Goal: Information Seeking & Learning: Find specific page/section

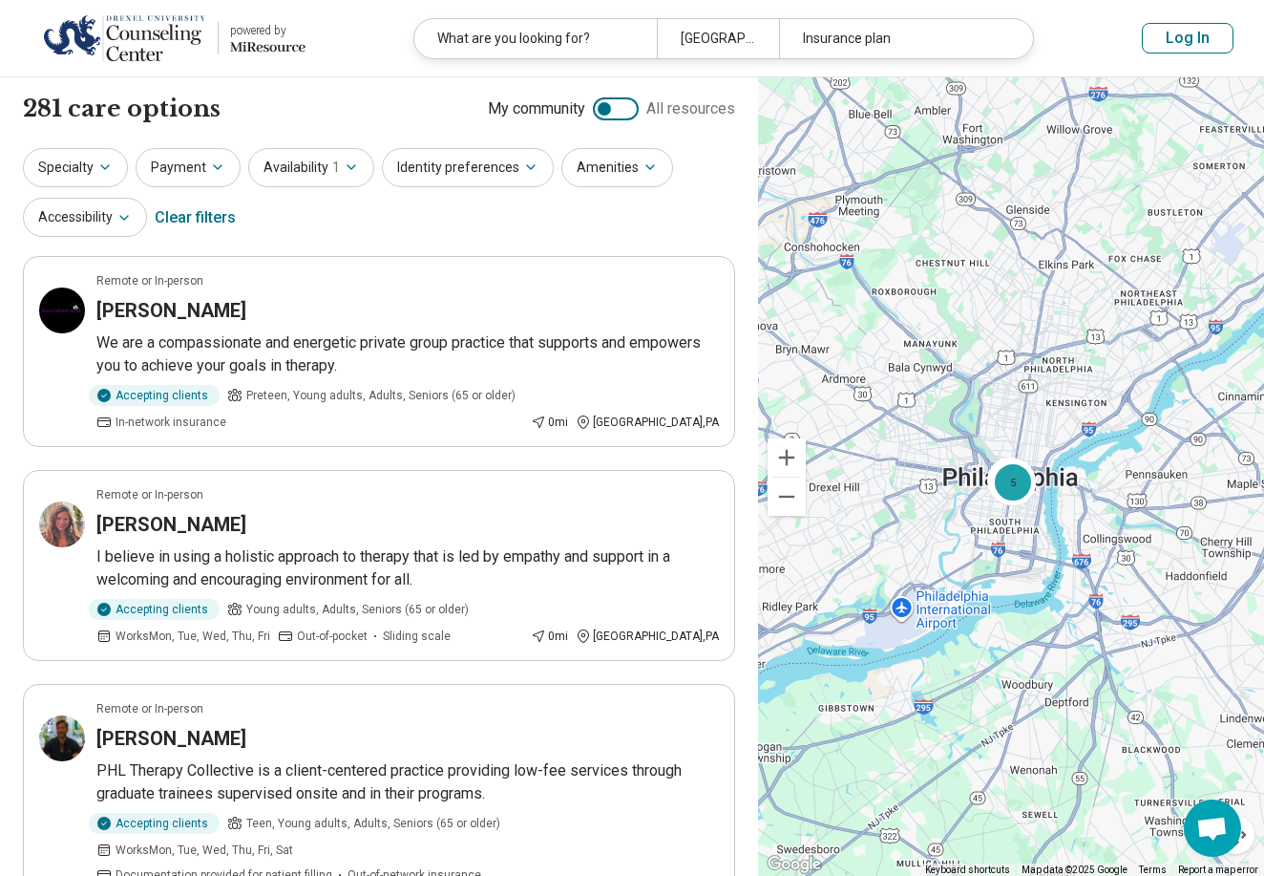
click at [463, 63] on header "powered by Miresource logo What are you looking for? [GEOGRAPHIC_DATA], [GEOGRA…" at bounding box center [632, 38] width 1264 height 77
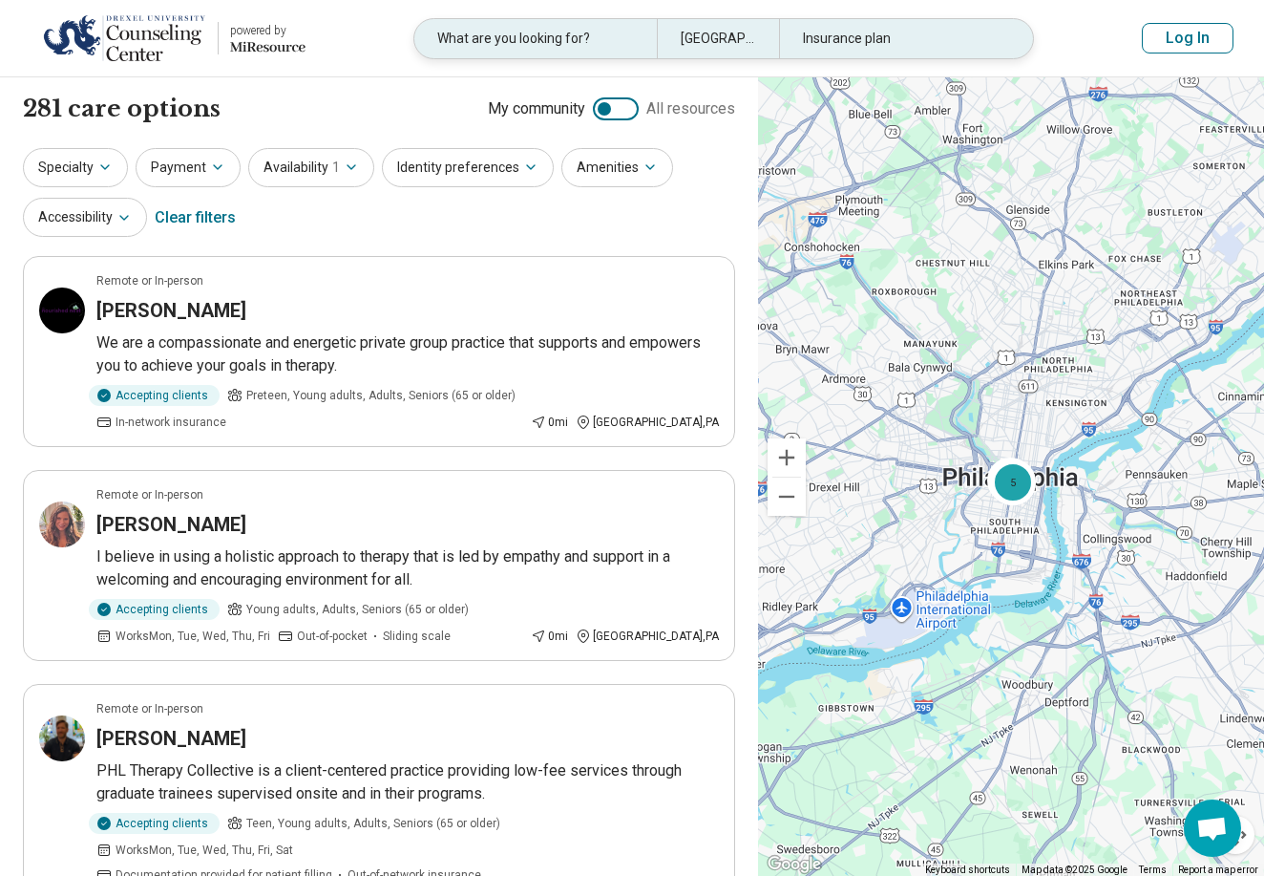
click at [466, 51] on div "What are you looking for?" at bounding box center [535, 38] width 243 height 39
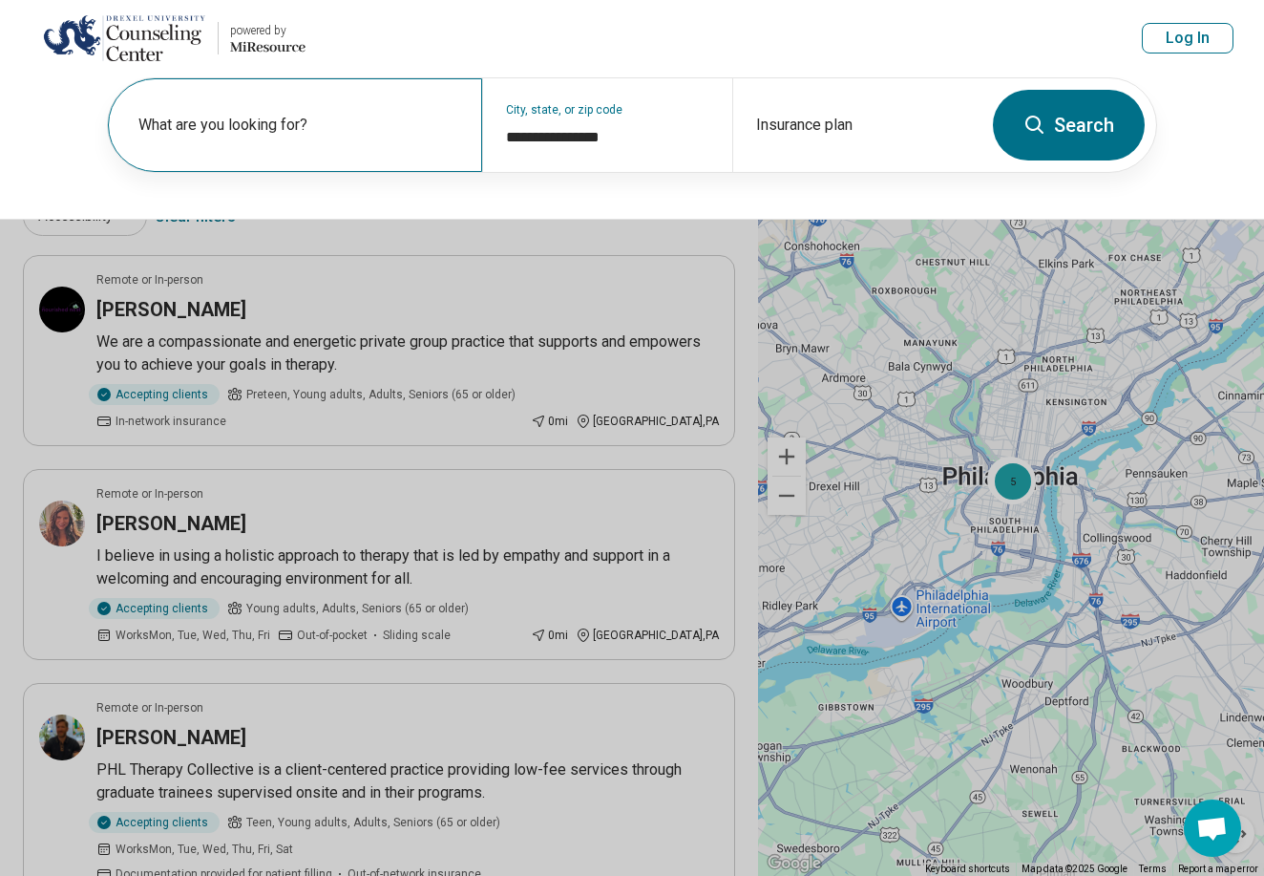
click at [345, 130] on label "What are you looking for?" at bounding box center [298, 125] width 321 height 23
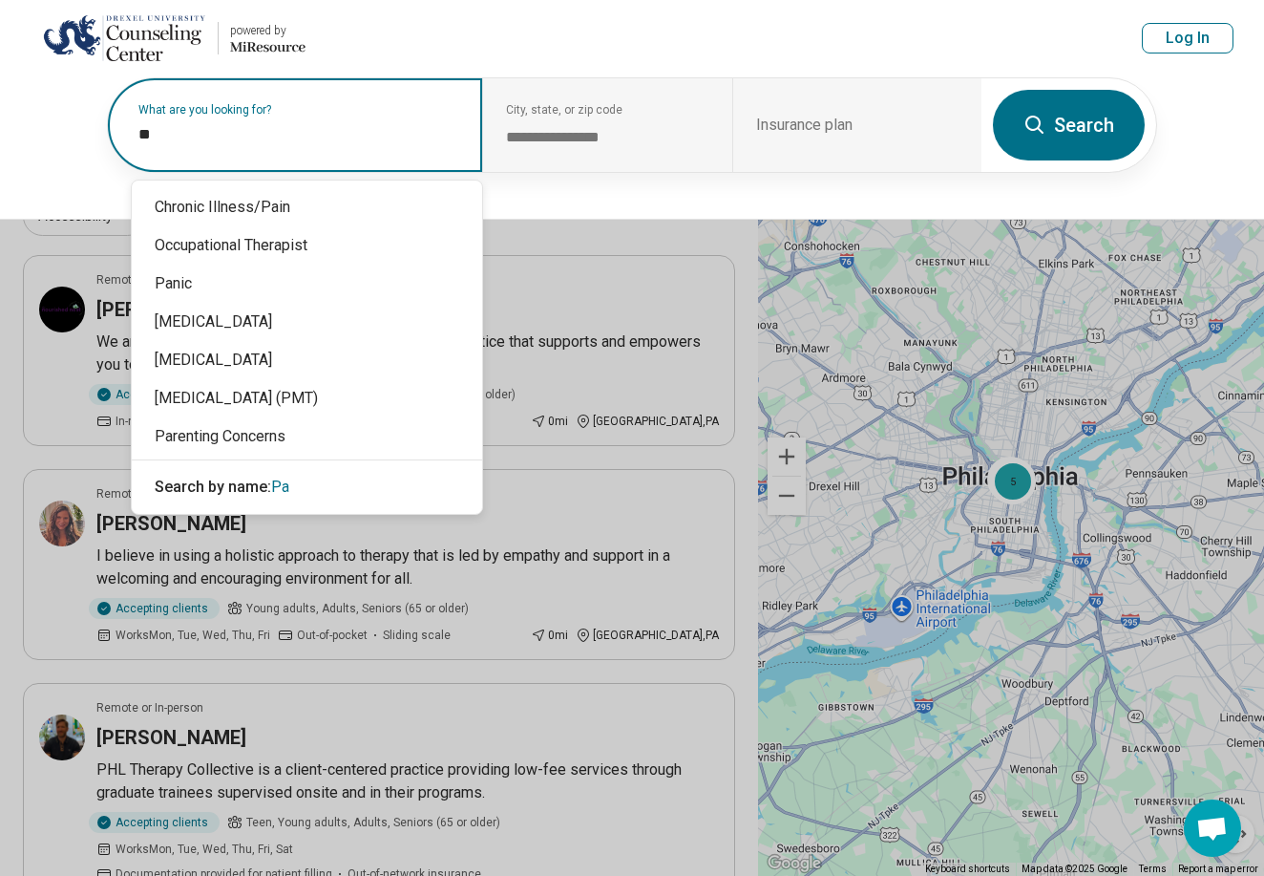
type input "*"
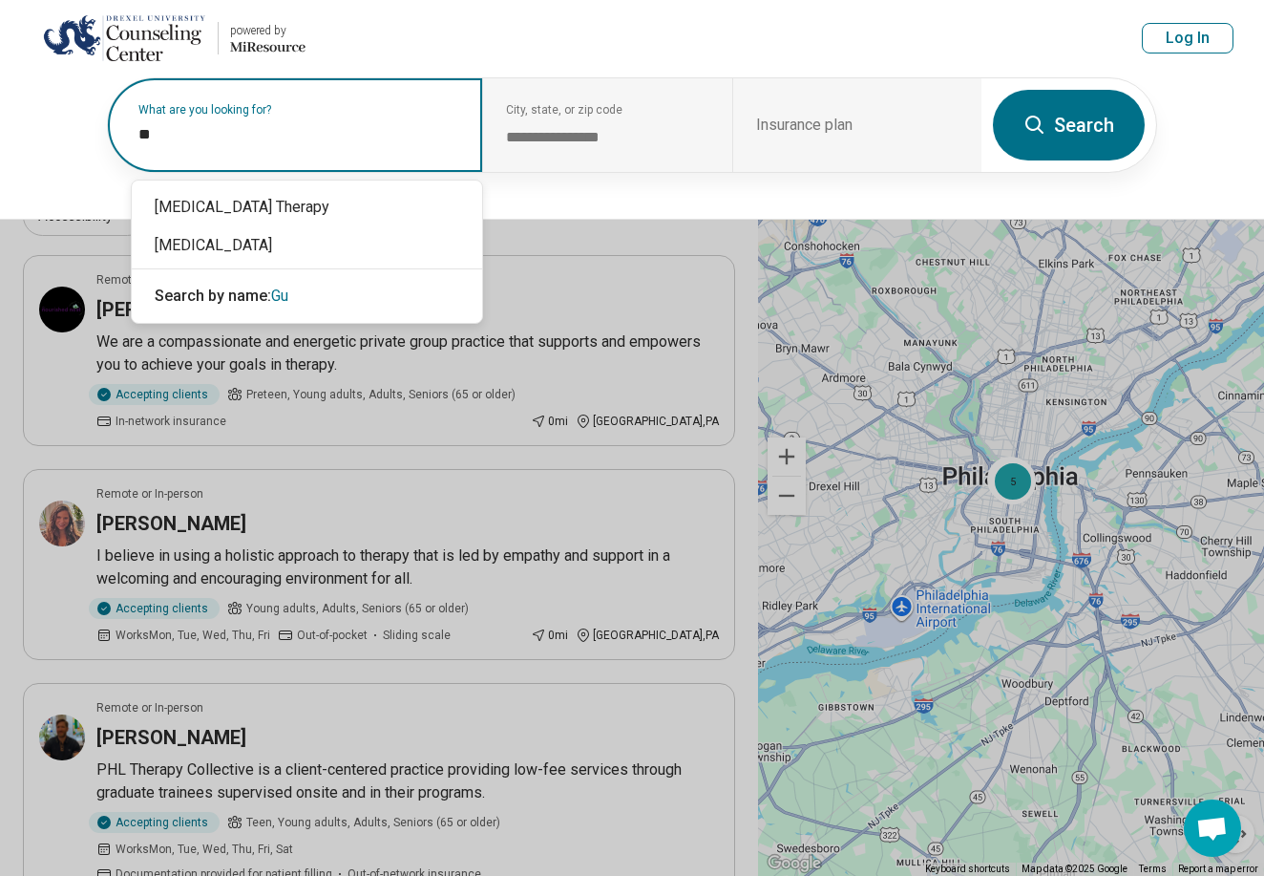
type input "*"
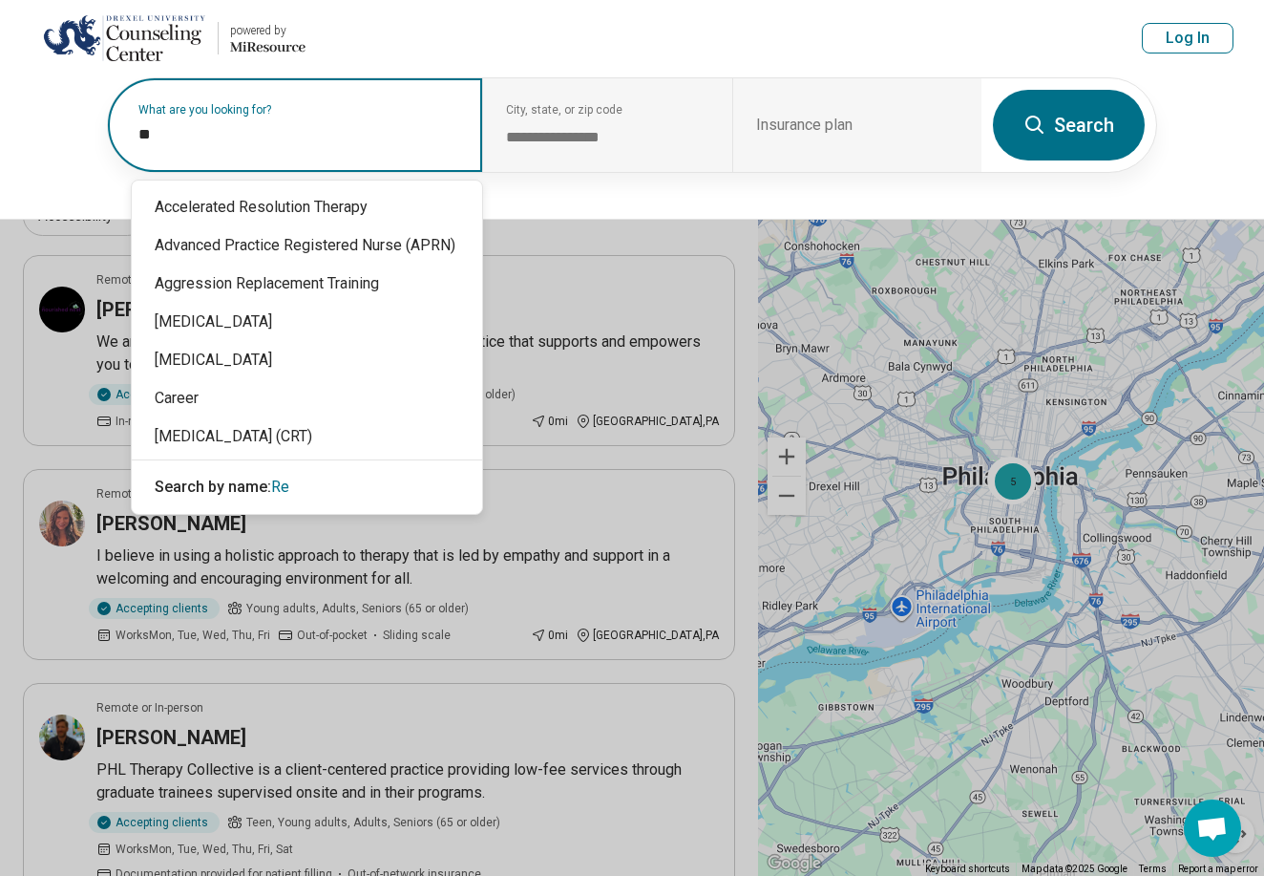
type input "*"
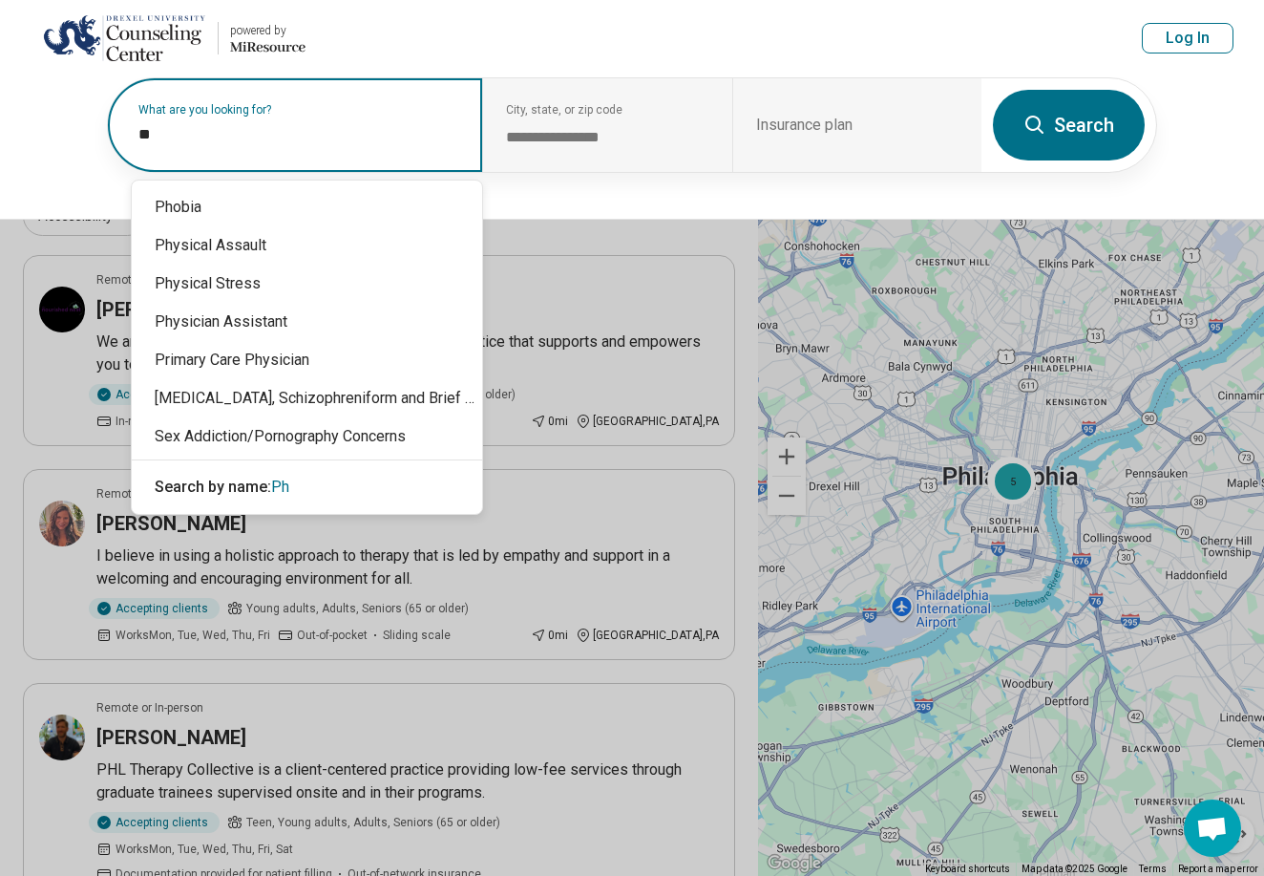
type input "*"
type input "******"
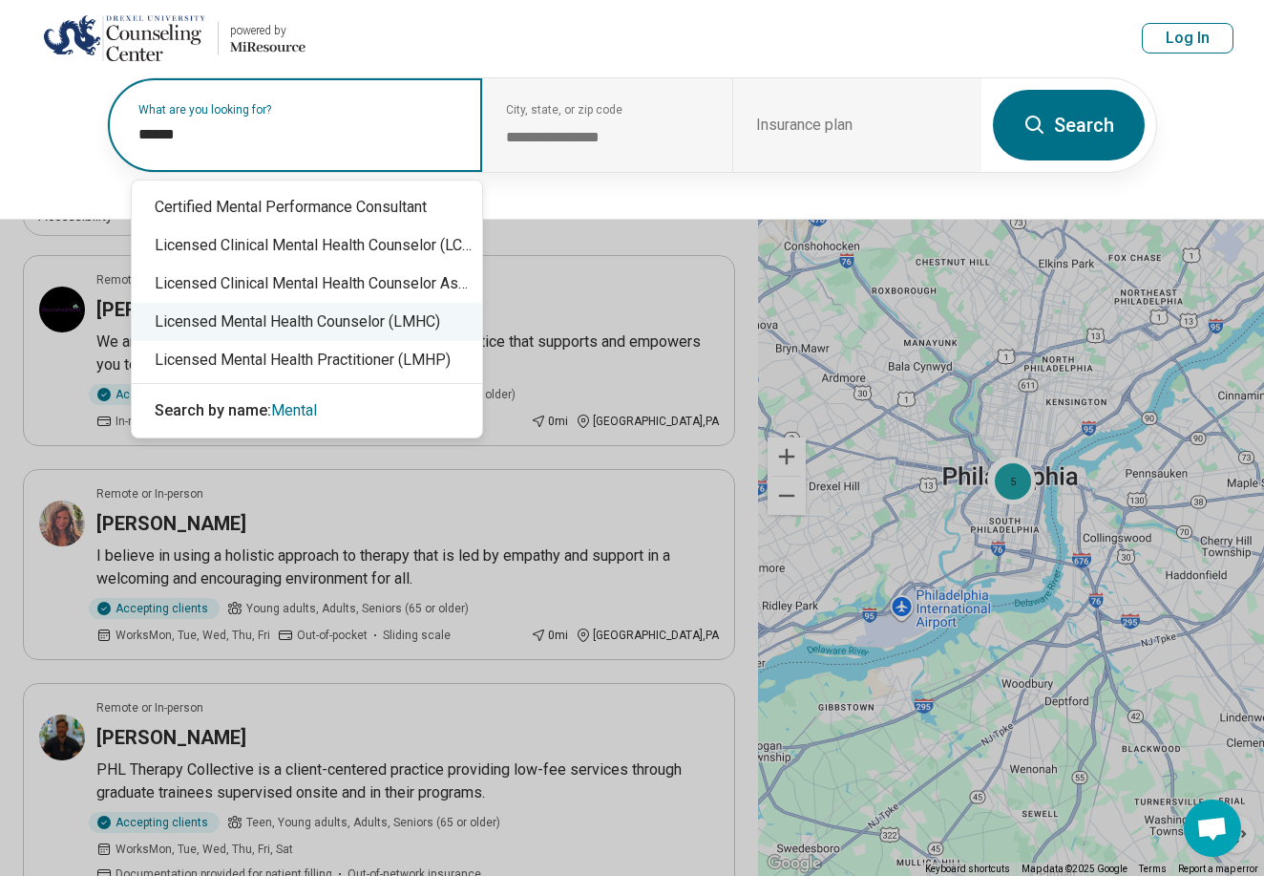
click at [273, 321] on div "Licensed Mental Health Counselor (LMHC)" at bounding box center [307, 322] width 350 height 38
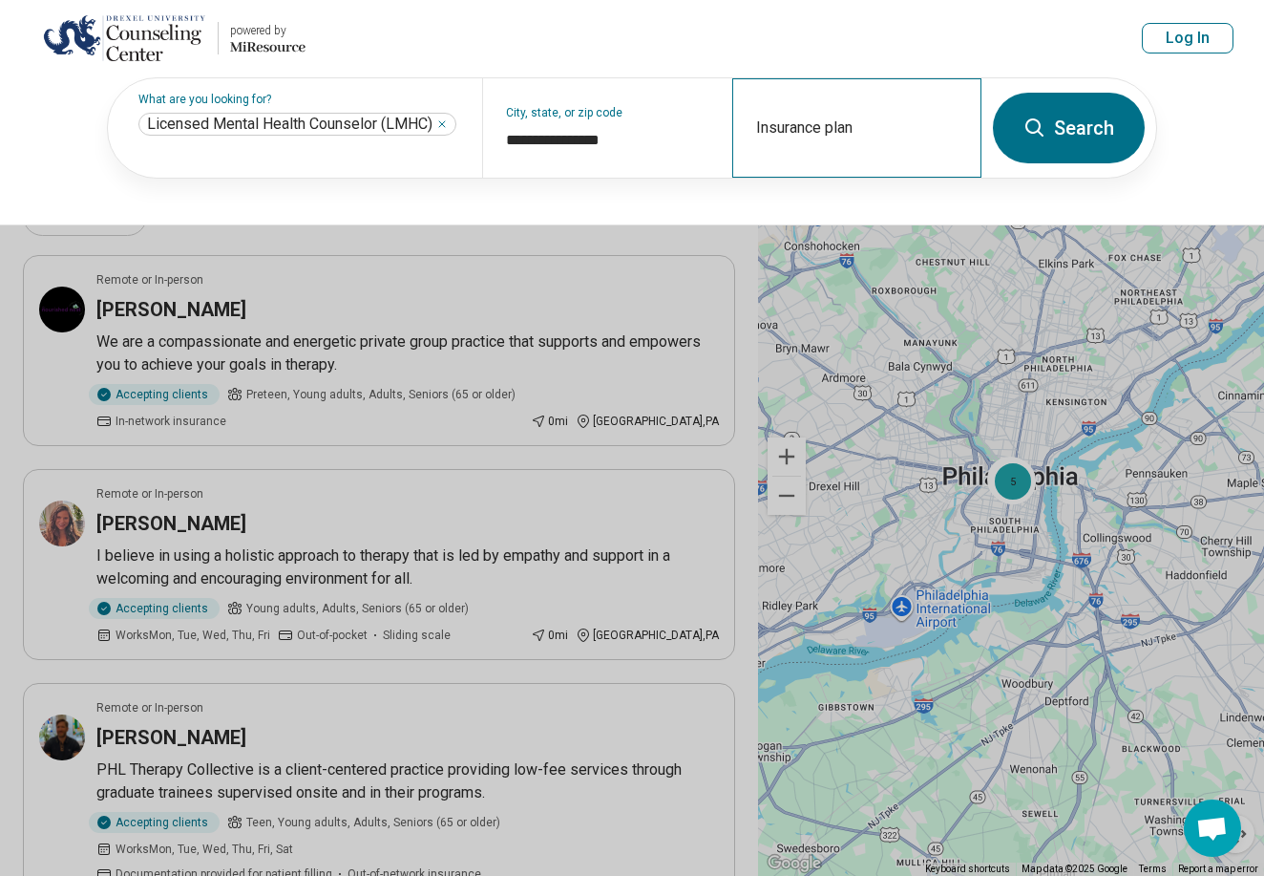
click at [799, 125] on div "Insurance plan" at bounding box center [856, 127] width 249 height 99
type input "*"
click at [689, 39] on header "powered by Miresource logo What are you looking for? [GEOGRAPHIC_DATA], [GEOGRA…" at bounding box center [632, 38] width 1264 height 77
click at [1023, 137] on button "Search" at bounding box center [1069, 128] width 152 height 71
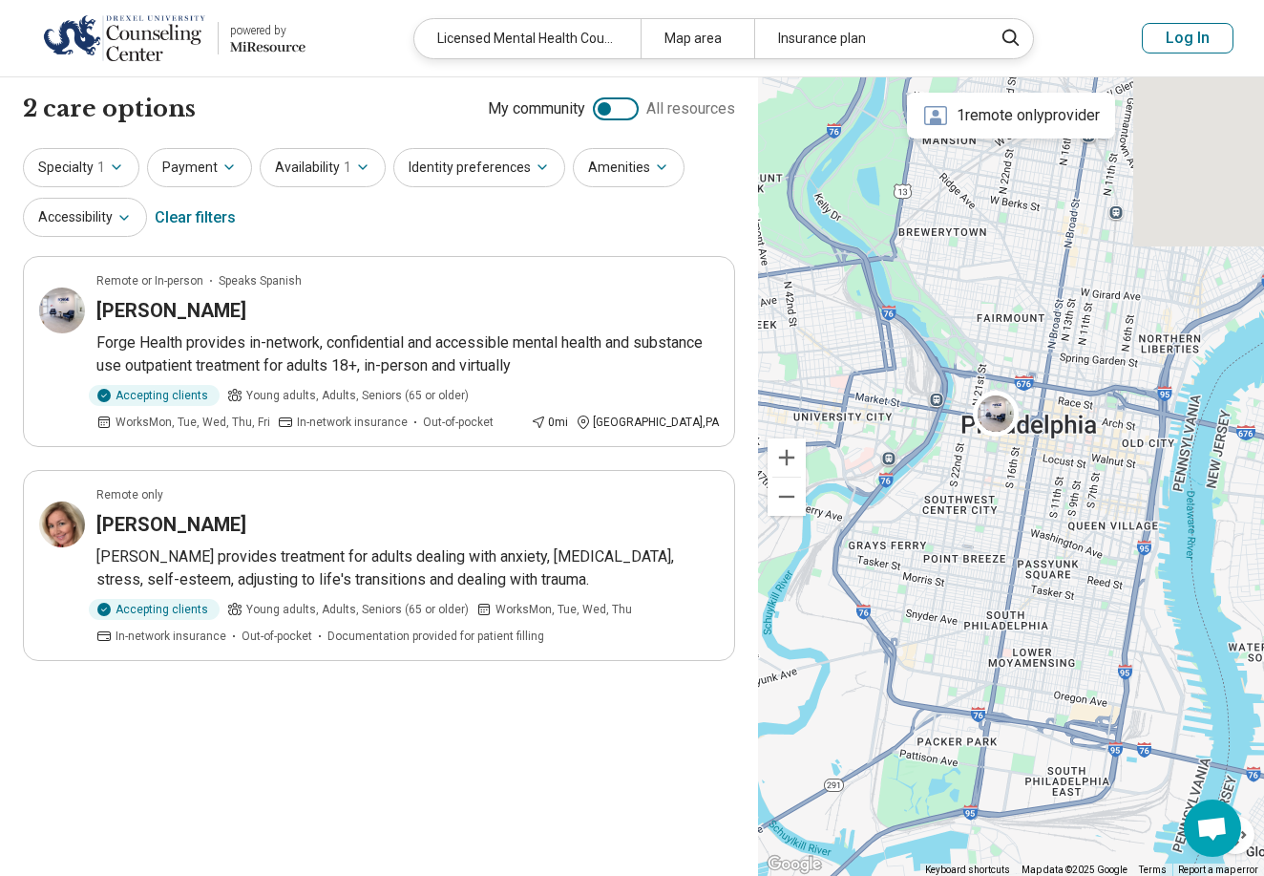
drag, startPoint x: 995, startPoint y: 319, endPoint x: 908, endPoint y: 514, distance: 213.3
click at [907, 515] on div at bounding box center [1011, 476] width 506 height 799
